Goal: Navigation & Orientation: Find specific page/section

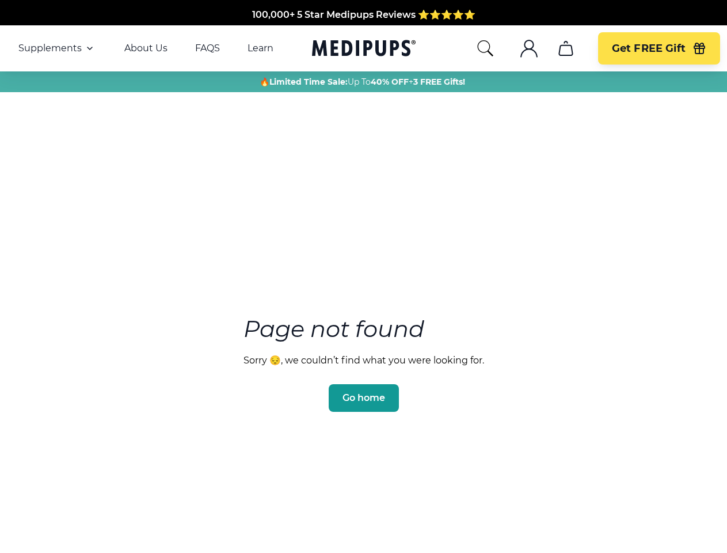
click at [363, 276] on section "Page not found Sorry 😔, we couldn’t find what you were looking for. Go home" at bounding box center [363, 336] width 727 height 442
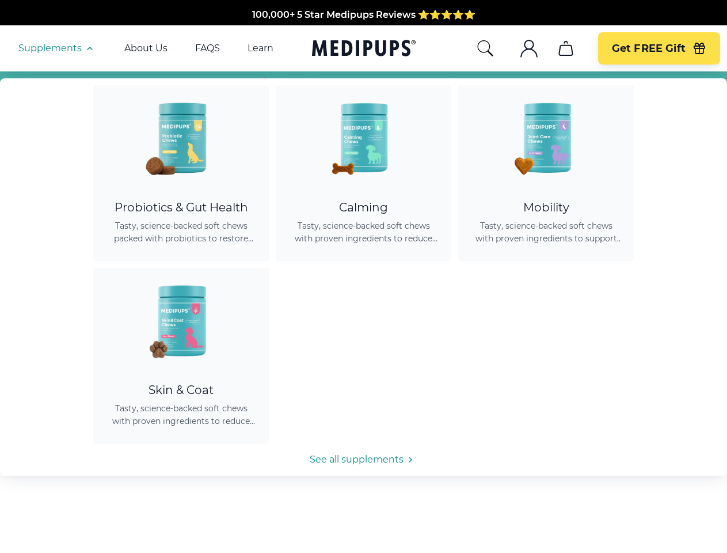
click at [57, 48] on span "Supplements" at bounding box center [49, 49] width 63 height 12
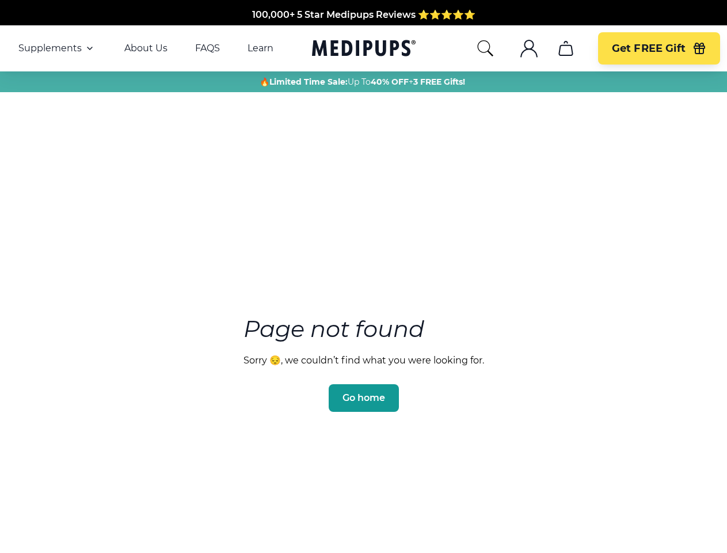
click at [89, 48] on icon "button" at bounding box center [90, 48] width 14 height 14
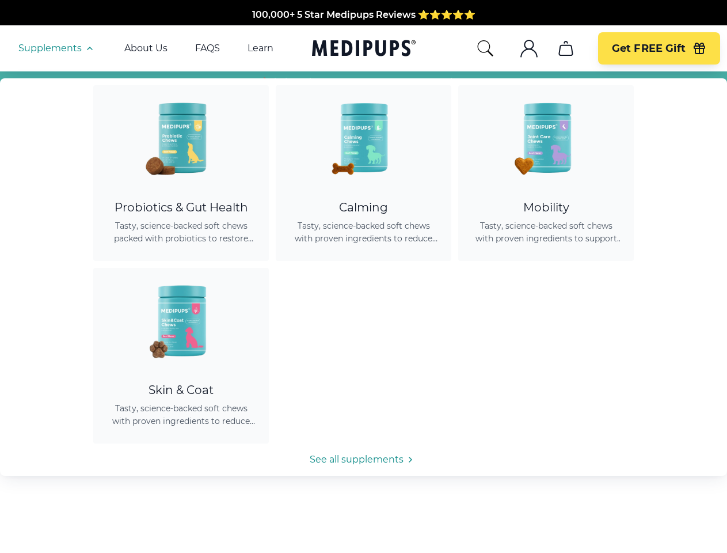
click at [485, 48] on icon "search" at bounding box center [485, 48] width 18 height 18
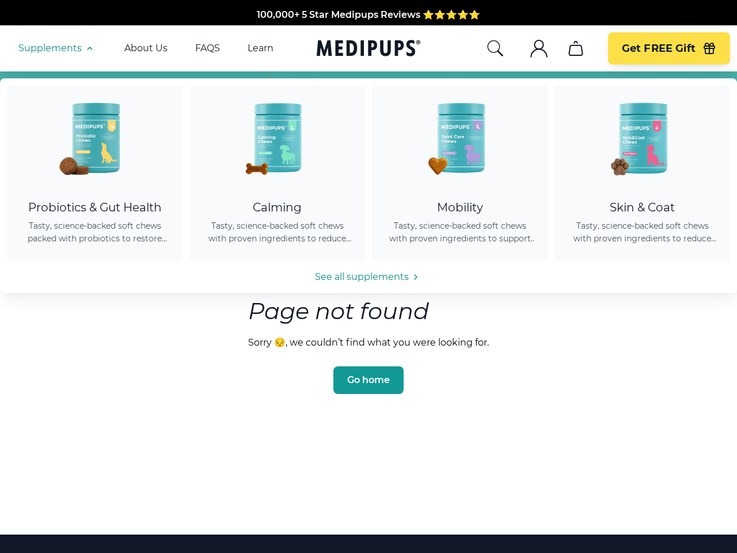
click at [530, 48] on icon ".cls-1{fill:none;stroke:currentColor;stroke-miterlimit:10;stroke-width:1.5px;}" at bounding box center [539, 48] width 18 height 18
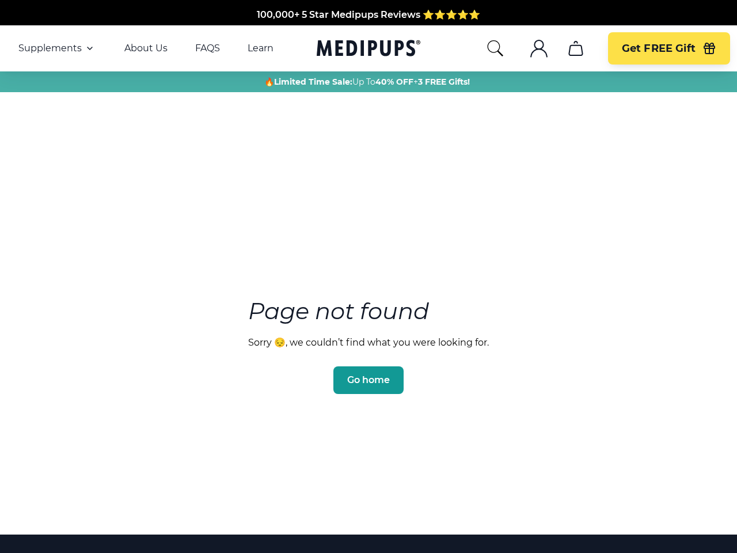
click at [530, 48] on icon ".cls-1{fill:none;stroke:currentColor;stroke-miterlimit:10;stroke-width:1.5px;}" at bounding box center [539, 48] width 18 height 18
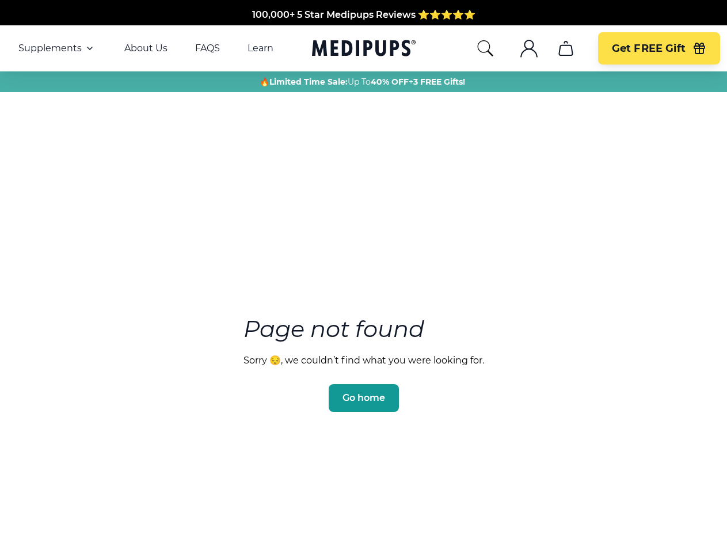
click at [565, 48] on icon "cart" at bounding box center [566, 48] width 18 height 18
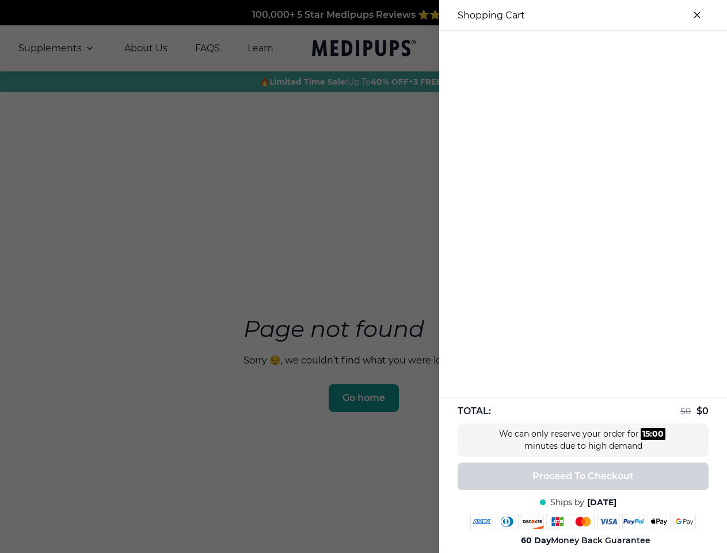
click at [565, 48] on div at bounding box center [583, 40] width 288 height 19
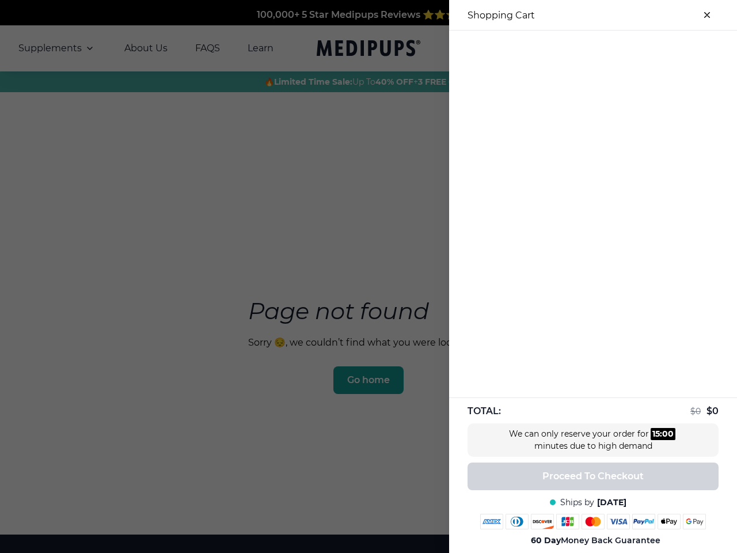
click at [659, 48] on div at bounding box center [593, 40] width 288 height 19
